Goal: Check status

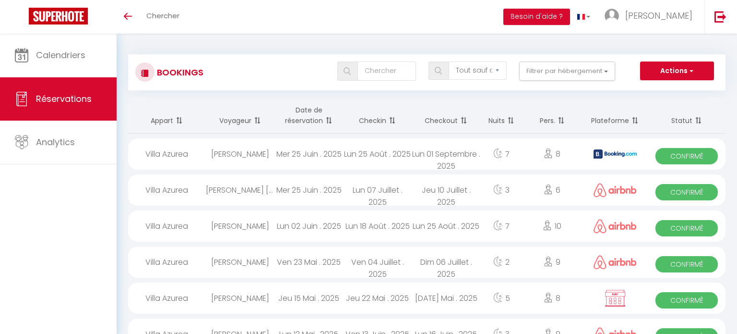
select select "not_cancelled"
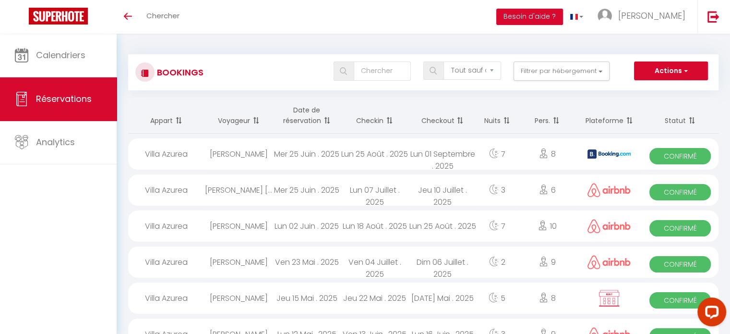
click at [307, 119] on th "Date de réservation" at bounding box center [307, 115] width 68 height 36
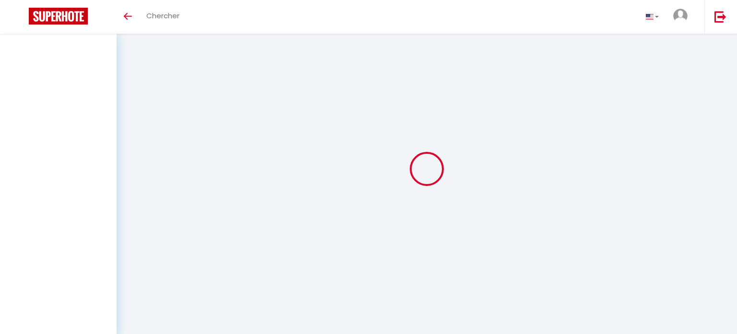
select select "not_cancelled"
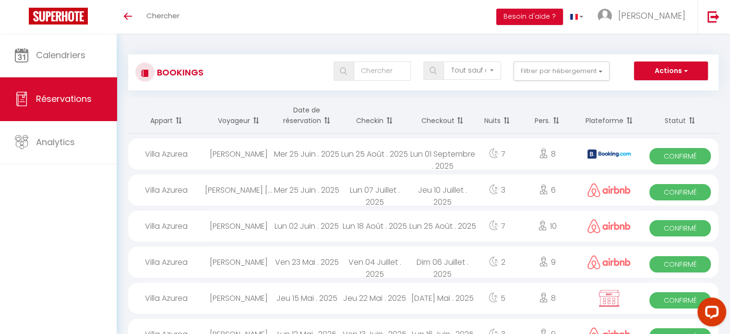
click at [370, 122] on th "Checkin" at bounding box center [375, 115] width 68 height 36
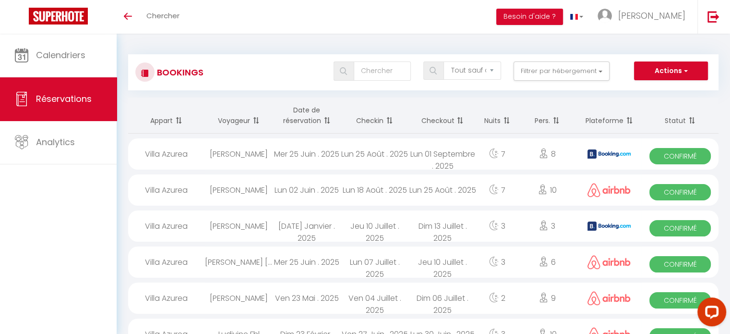
click at [370, 122] on th "Checkin" at bounding box center [375, 115] width 68 height 36
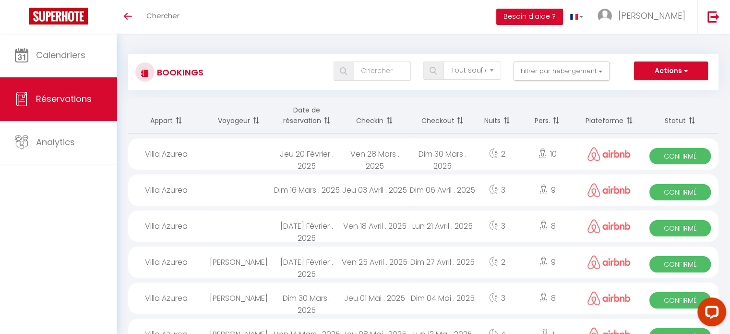
click at [370, 122] on th "Checkin" at bounding box center [375, 115] width 68 height 36
